Goal: Information Seeking & Learning: Learn about a topic

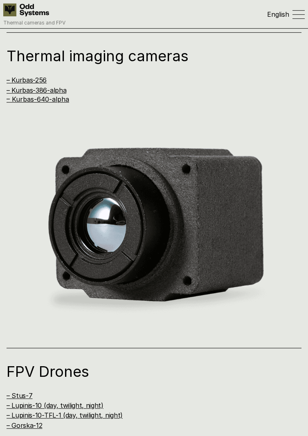
scroll to position [776, 0]
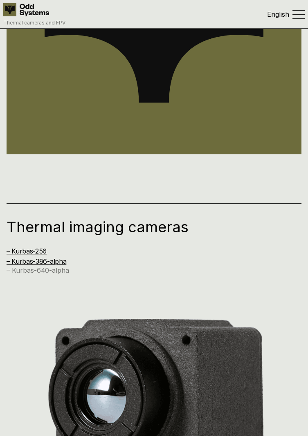
click at [41, 266] on font "– Kurbas-640-alpha" at bounding box center [38, 270] width 63 height 8
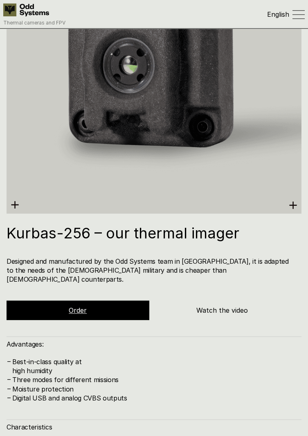
scroll to position [1599, 0]
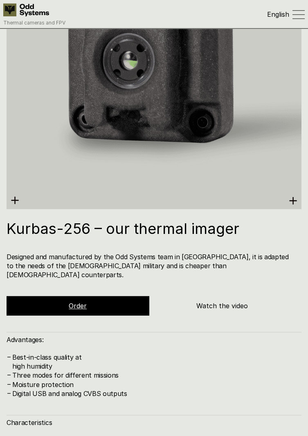
click at [290, 197] on icon at bounding box center [292, 201] width 9 height 9
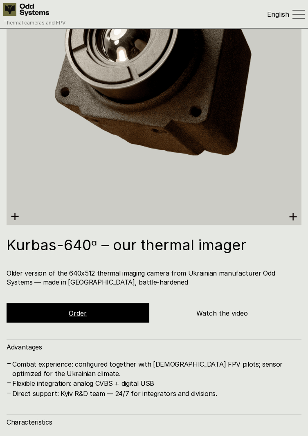
scroll to position [2956, 0]
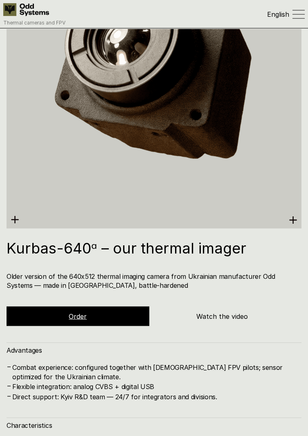
click at [51, 307] on div "Order" at bounding box center [78, 317] width 143 height 20
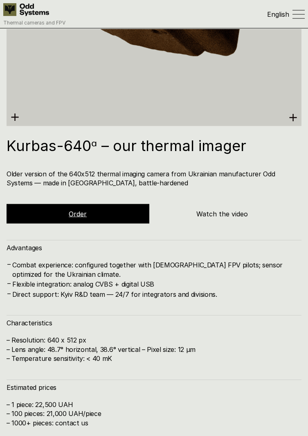
scroll to position [3088, 0]
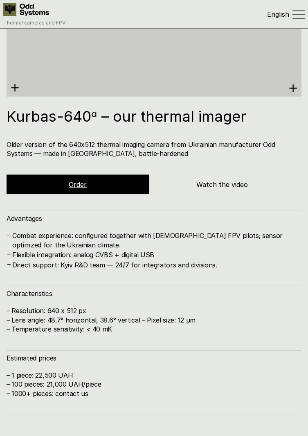
click at [230, 181] on font "Watch the video" at bounding box center [221, 185] width 51 height 8
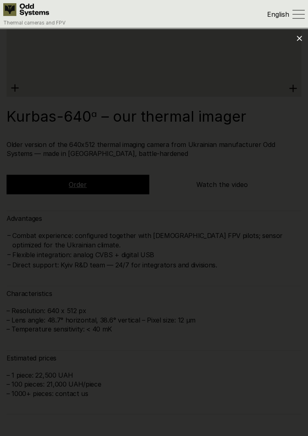
click at [302, 36] on div at bounding box center [154, 218] width 308 height 436
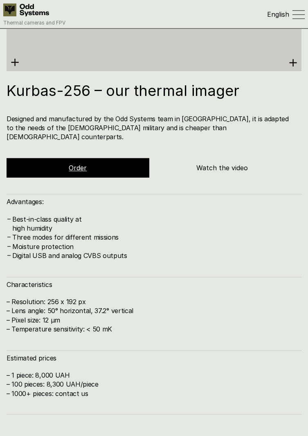
scroll to position [1735, 0]
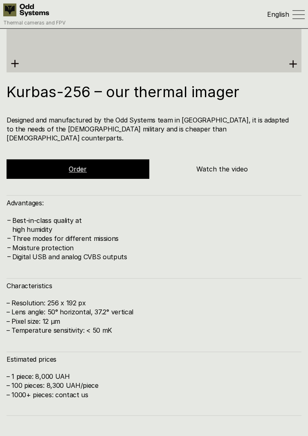
click at [233, 165] on h5 "Watch the video" at bounding box center [222, 169] width 143 height 9
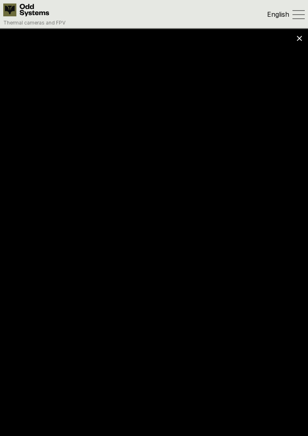
click at [296, 34] on div at bounding box center [154, 218] width 308 height 436
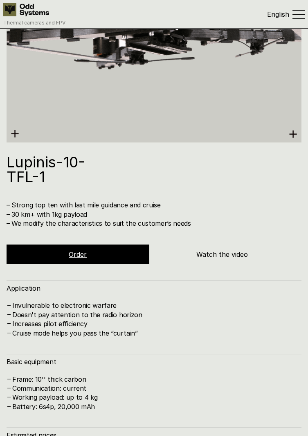
scroll to position [4892, 0]
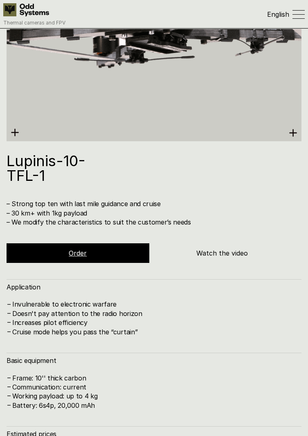
click at [225, 249] on font "Watch the video" at bounding box center [221, 253] width 51 height 8
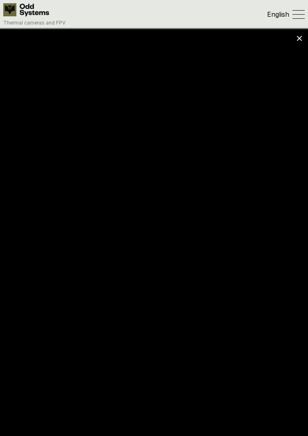
click at [298, 40] on icon at bounding box center [299, 39] width 6 height 6
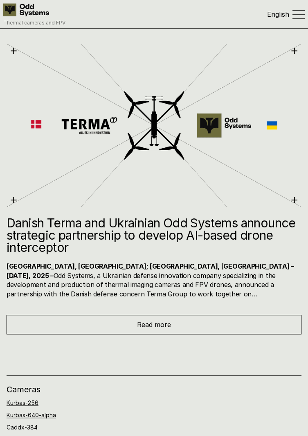
scroll to position [6499, 0]
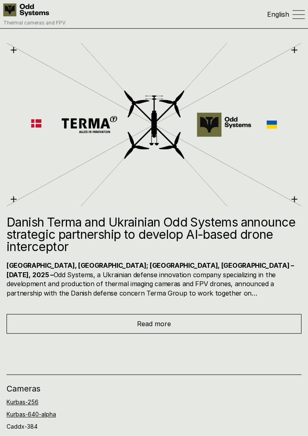
click at [192, 314] on div "Read more" at bounding box center [154, 324] width 295 height 20
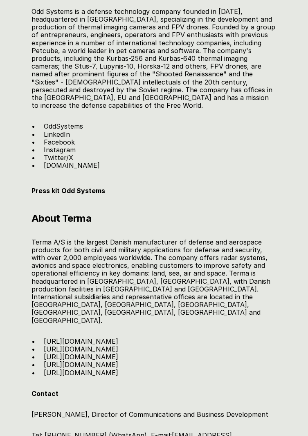
scroll to position [1227, 0]
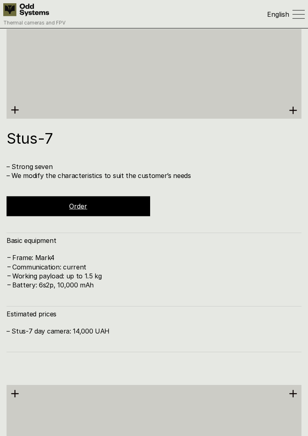
scroll to position [3712, 0]
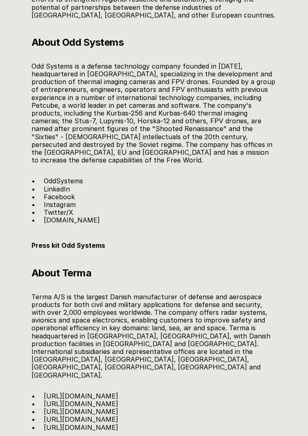
scroll to position [1172, 0]
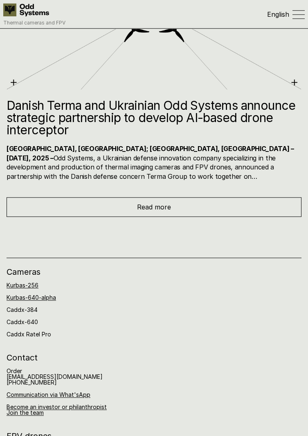
scroll to position [6614, 0]
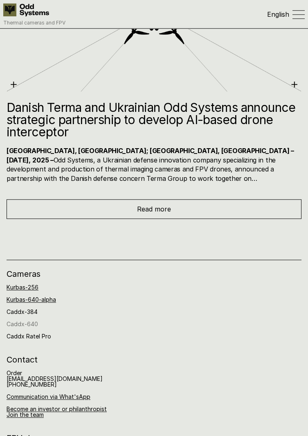
click at [34, 321] on font "Caddx-640" at bounding box center [22, 324] width 31 height 7
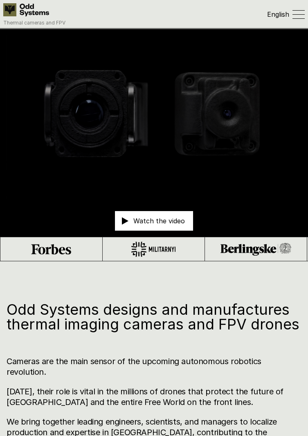
click at [167, 217] on div "Watch the video" at bounding box center [154, 221] width 78 height 20
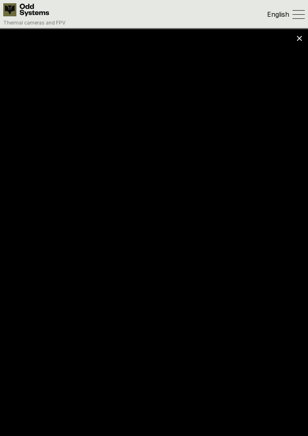
click at [300, 34] on div at bounding box center [154, 218] width 308 height 436
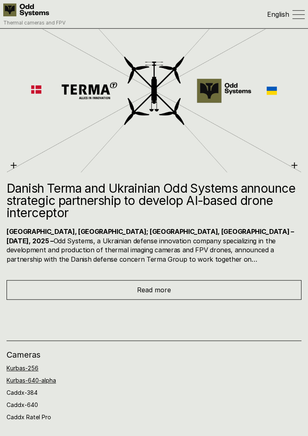
scroll to position [6543, 0]
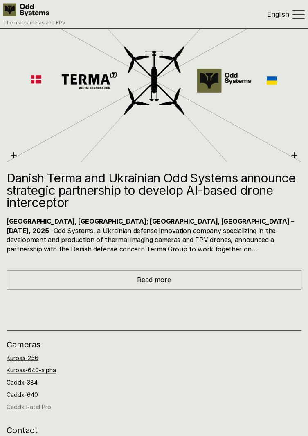
click at [31, 404] on font "Caddx Ratel Pro" at bounding box center [29, 407] width 45 height 7
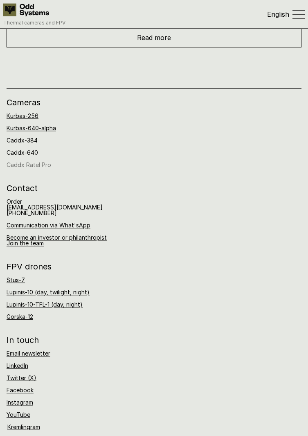
scroll to position [6784, 0]
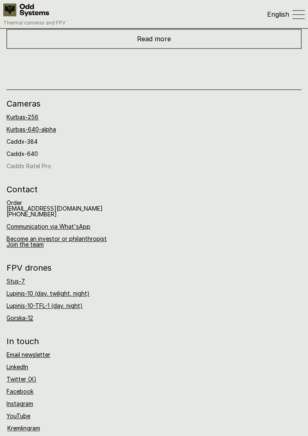
scroll to position [605, 0]
